Goal: Transaction & Acquisition: Purchase product/service

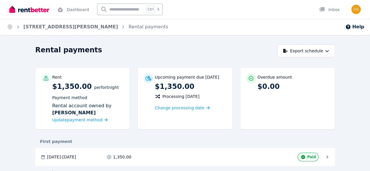
click at [129, 79] on div "Rent $1,350.00 per Fortnight Payment method Rental account owned by [PERSON_NAM…" at bounding box center [185, 101] width 300 height 67
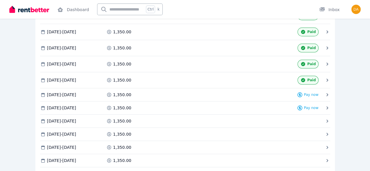
scroll to position [269, 0]
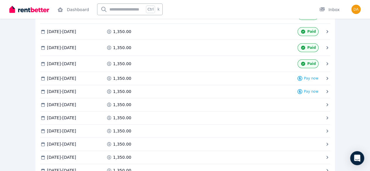
click at [0, 0] on span "Pay now" at bounding box center [0, 0] width 0 height 0
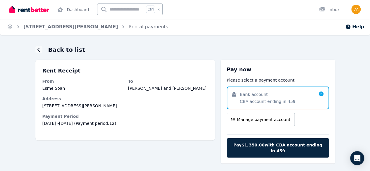
scroll to position [13, 0]
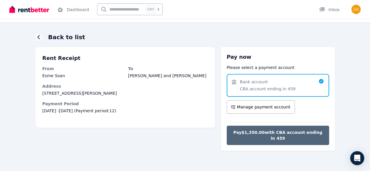
click at [262, 130] on span "Pay $1,350.00 with CBA account ending in 459" at bounding box center [278, 136] width 90 height 12
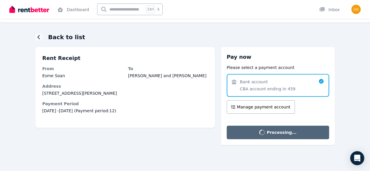
scroll to position [0, 0]
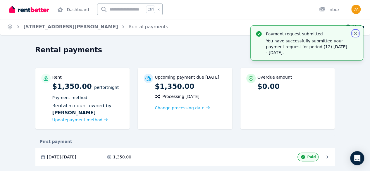
click at [355, 35] on icon "button" at bounding box center [355, 33] width 6 height 6
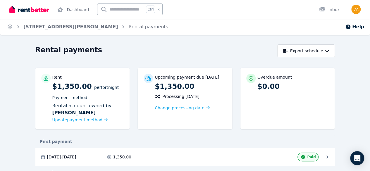
click at [206, 72] on div "Upcoming payment due [DATE] $1,350.00 Processing [DATE] Change processing date" at bounding box center [185, 98] width 94 height 61
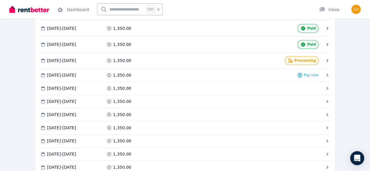
scroll to position [289, 0]
click at [236, 13] on div "Dashboard Ctrl k Inbox" at bounding box center [174, 9] width 331 height 19
click at [0, 0] on span "Pay now" at bounding box center [0, 0] width 0 height 0
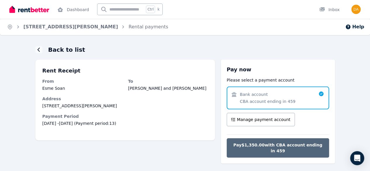
click at [306, 142] on span "Pay $1,350.00 with CBA account ending in 459" at bounding box center [278, 148] width 90 height 12
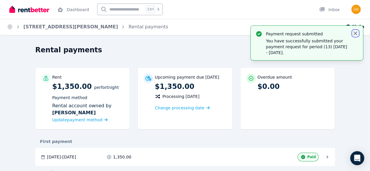
click at [353, 32] on icon "button" at bounding box center [355, 33] width 6 height 6
